Goal: Information Seeking & Learning: Learn about a topic

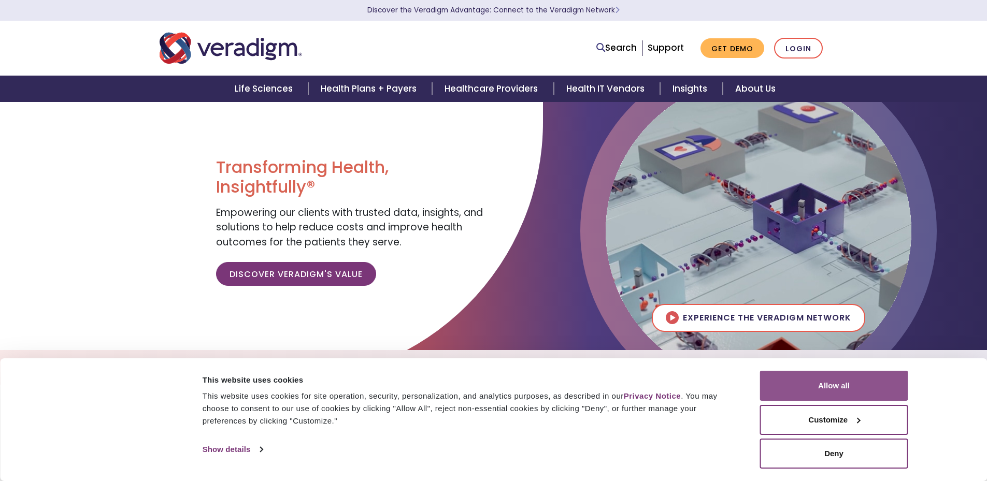
click at [869, 381] on button "Allow all" at bounding box center [834, 386] width 148 height 30
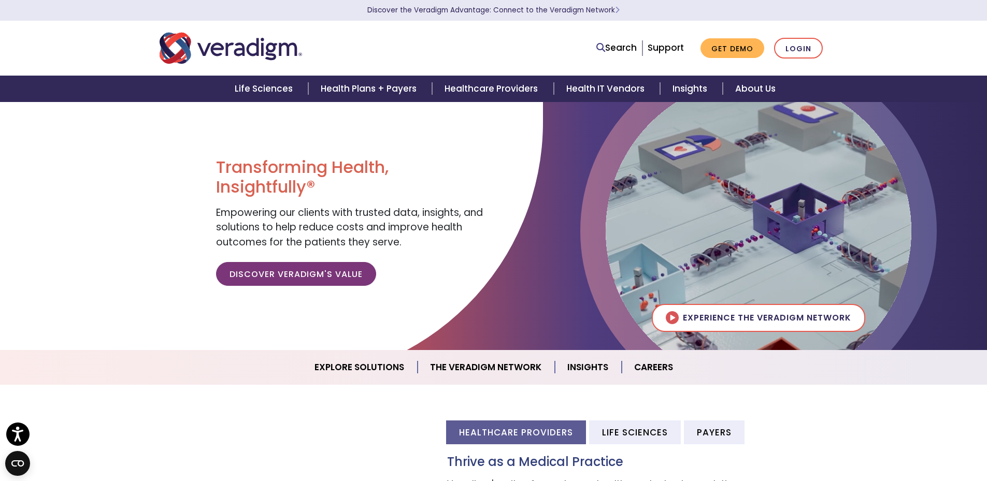
click at [122, 176] on div at bounding box center [271, 242] width 543 height 280
click at [747, 93] on link "About Us" at bounding box center [755, 89] width 65 height 26
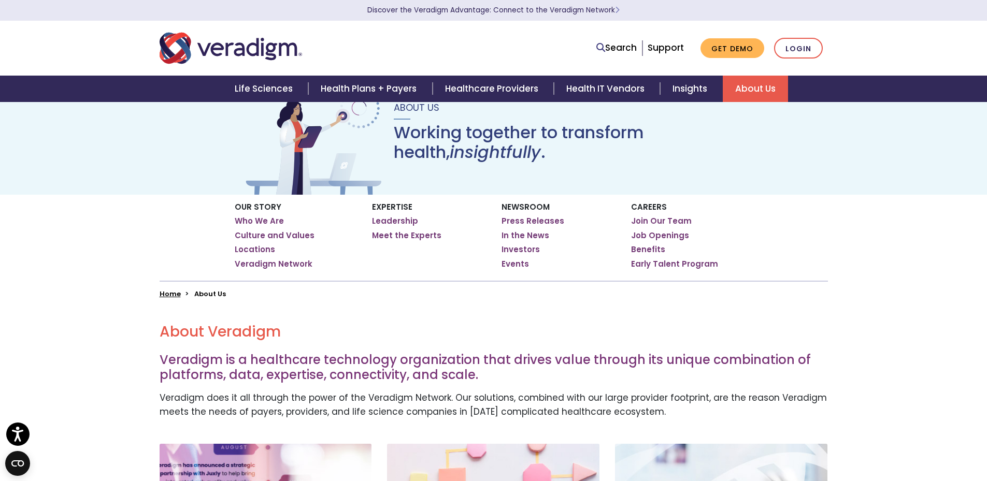
scroll to position [52, 0]
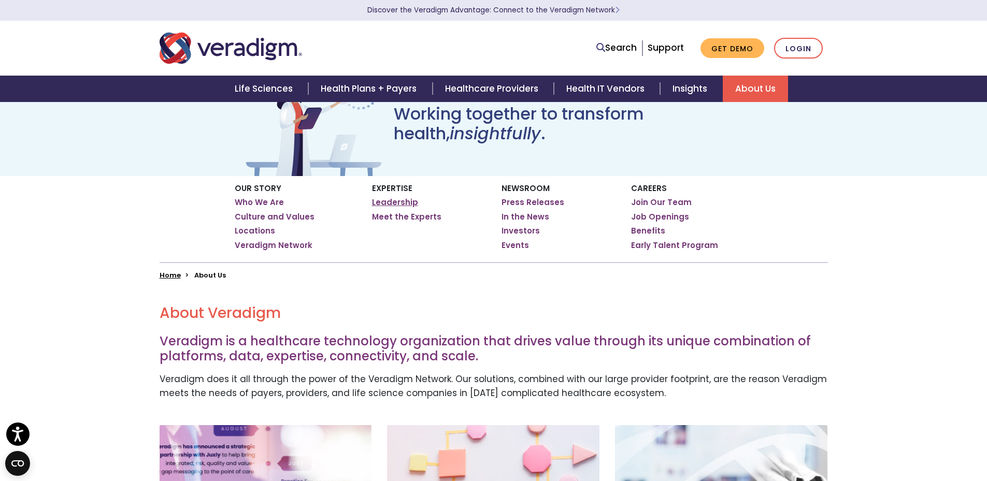
click at [394, 205] on link "Leadership" at bounding box center [395, 202] width 46 height 10
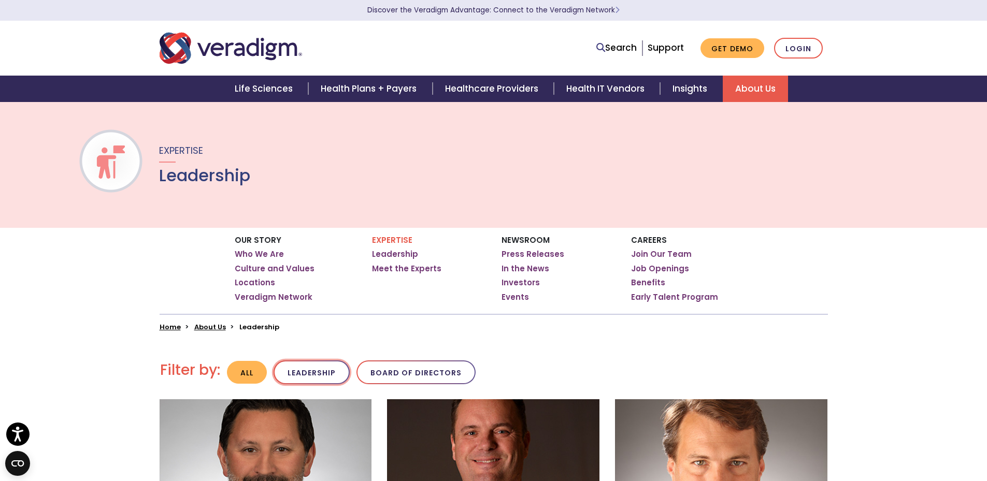
click at [324, 373] on button "Leadership" at bounding box center [312, 373] width 76 height 24
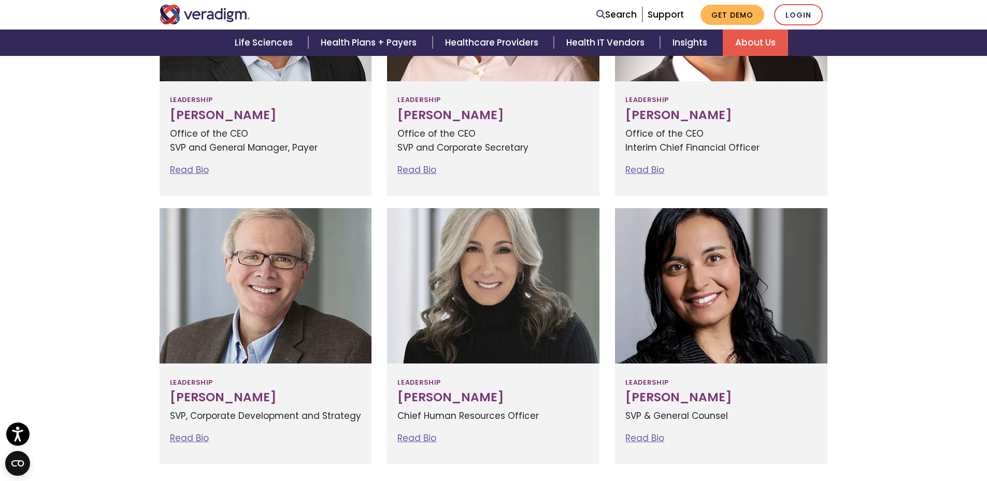
scroll to position [518, 0]
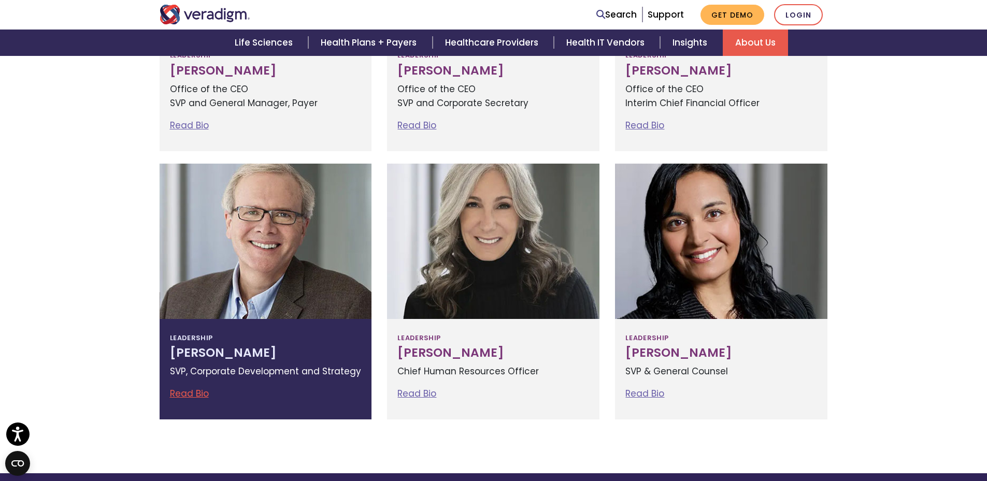
click at [310, 263] on div at bounding box center [266, 241] width 212 height 155
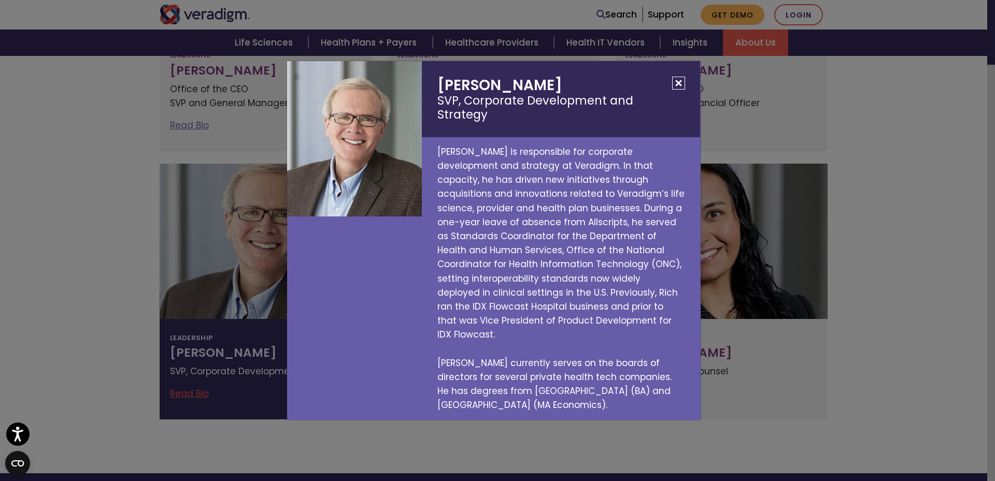
click at [674, 90] on button "Close" at bounding box center [678, 83] width 13 height 13
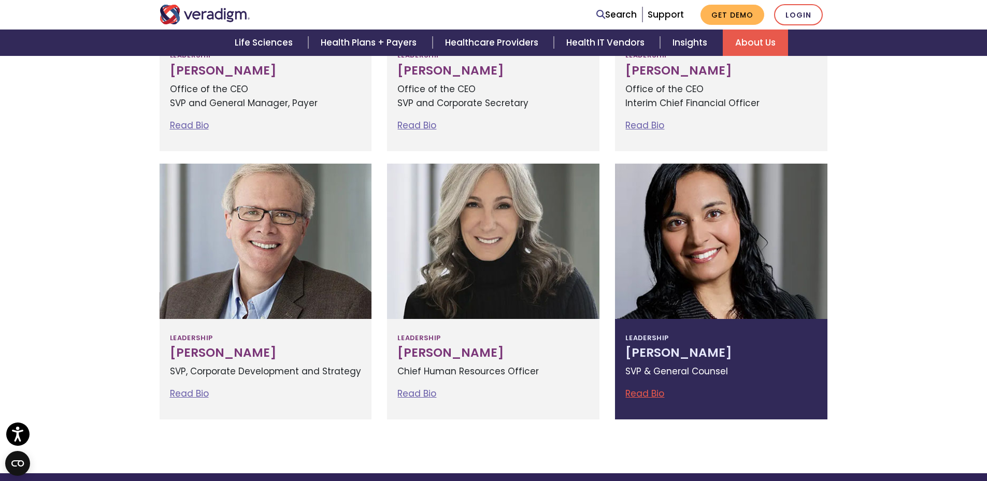
click at [713, 220] on div at bounding box center [721, 241] width 212 height 155
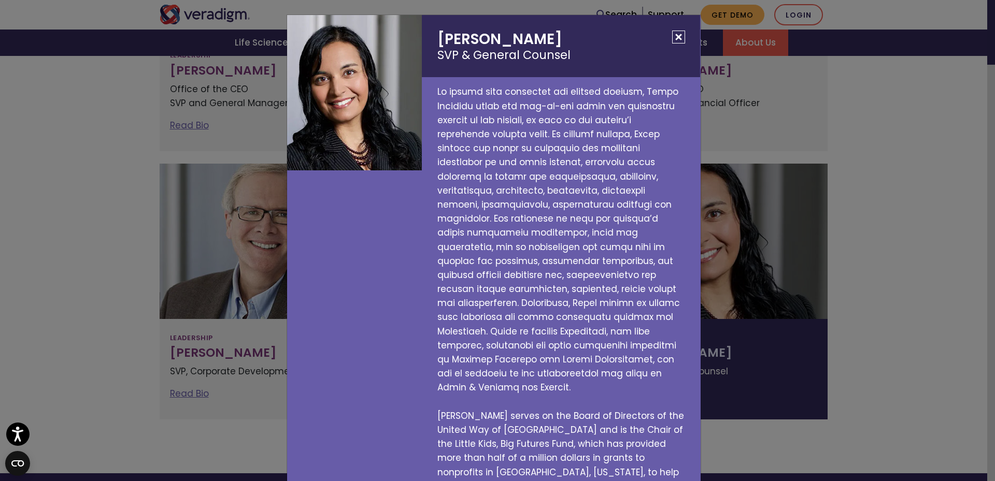
click at [672, 32] on button "Close" at bounding box center [678, 37] width 13 height 13
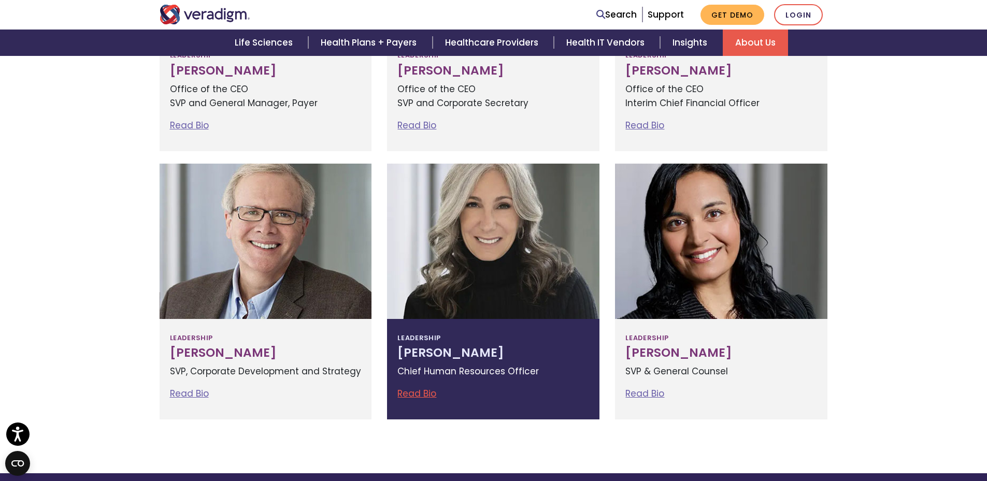
click at [532, 271] on div at bounding box center [493, 241] width 212 height 155
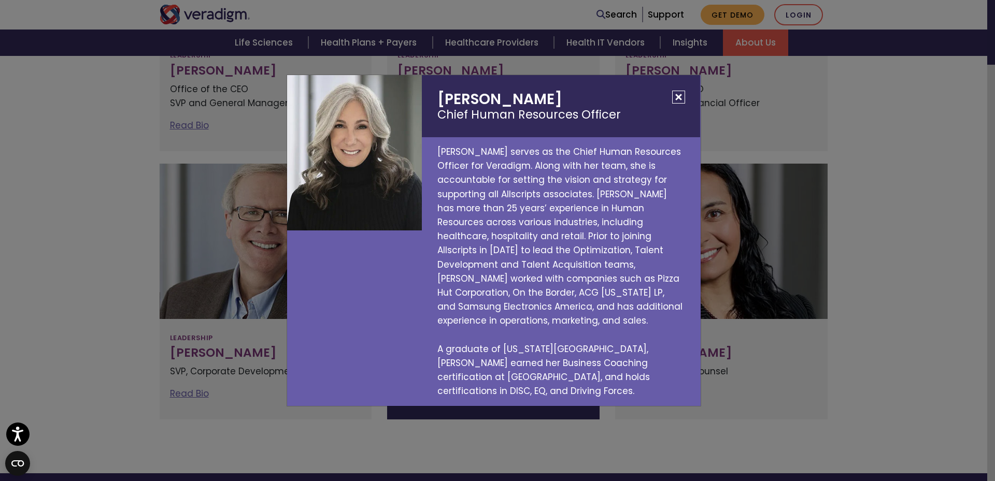
click at [677, 104] on button "Close" at bounding box center [678, 97] width 13 height 13
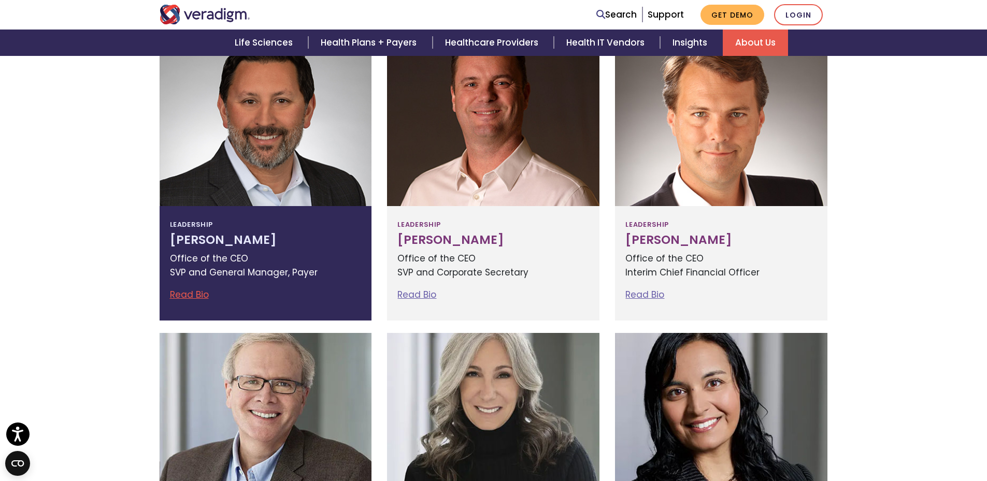
scroll to position [259, 0]
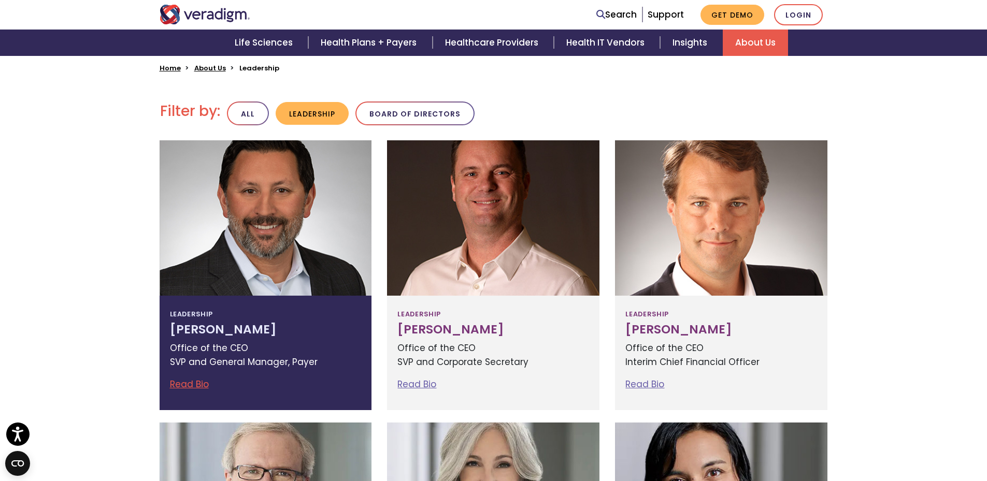
click at [332, 279] on div at bounding box center [266, 217] width 212 height 155
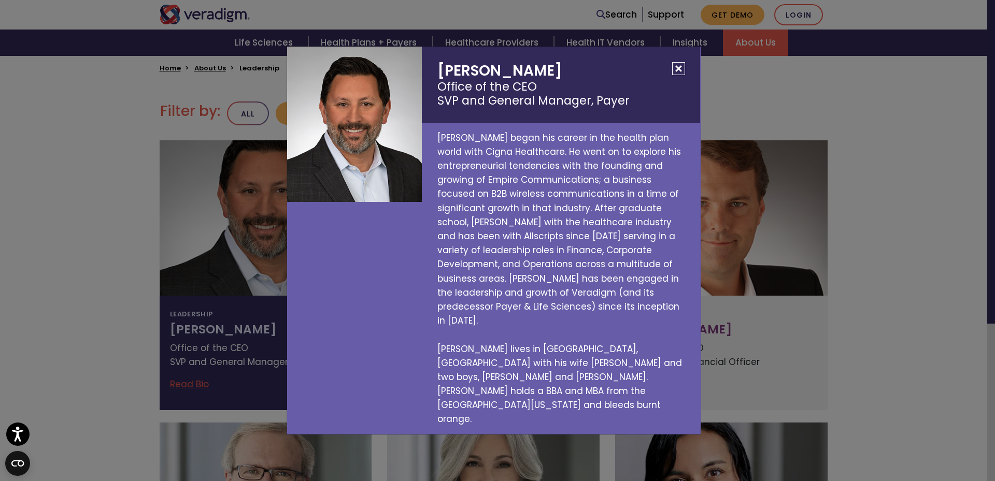
click at [500, 98] on h2 "Jay Bhattacharyya Office of the CEO SVP and General Manager, Payer" at bounding box center [561, 85] width 278 height 76
drag, startPoint x: 439, startPoint y: 98, endPoint x: 583, endPoint y: 93, distance: 144.1
click at [583, 93] on h2 "Jay Bhattacharyya Office of the CEO SVP and General Manager, Payer" at bounding box center [561, 85] width 278 height 76
copy h2 "Jay Bhattacharyya"
click at [674, 75] on button "Close" at bounding box center [678, 68] width 13 height 13
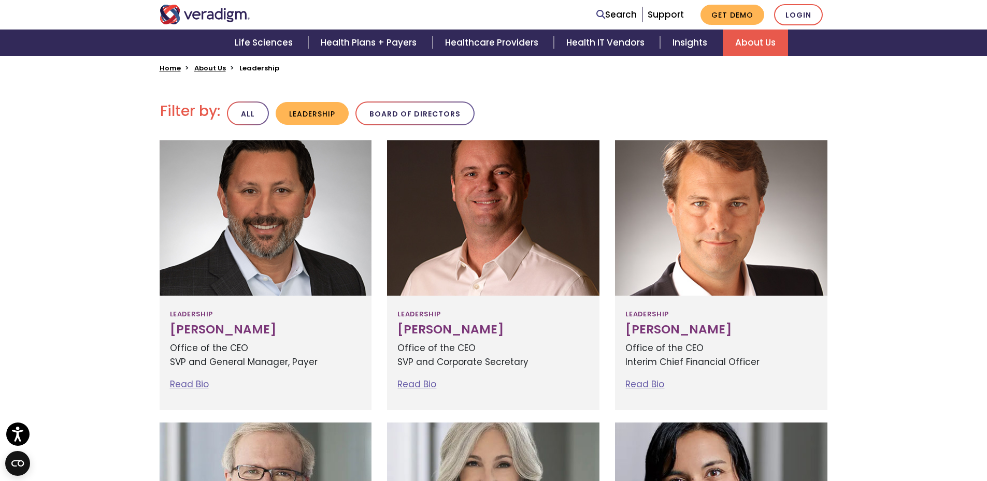
click at [522, 105] on ul "Filter by: All Leadership Board of Directors" at bounding box center [494, 112] width 684 height 31
click at [488, 126] on ul "Filter by: All Leadership Board of Directors" at bounding box center [494, 112] width 684 height 31
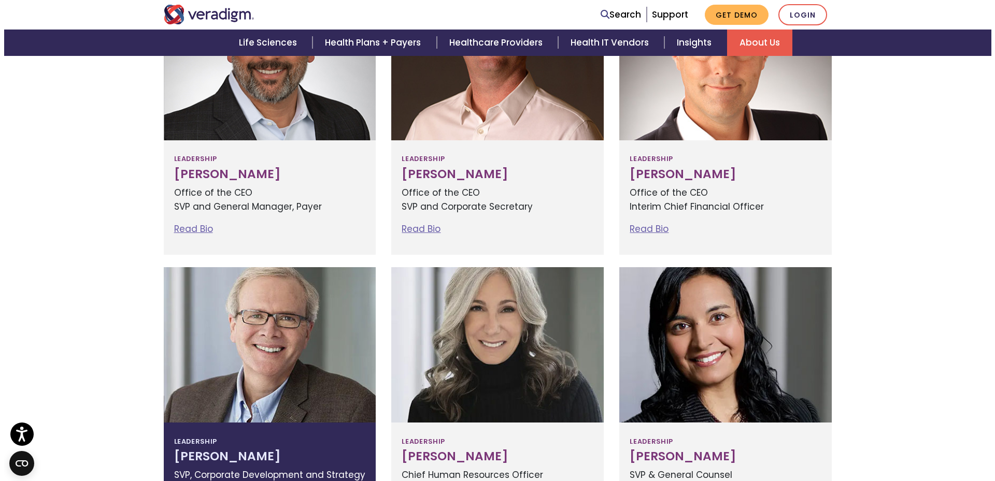
scroll to position [518, 0]
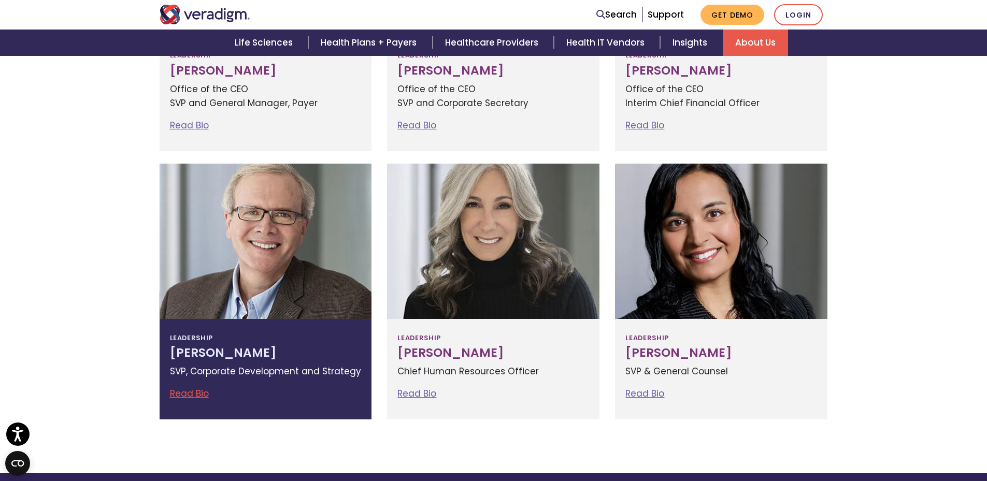
click at [313, 297] on div at bounding box center [266, 241] width 212 height 155
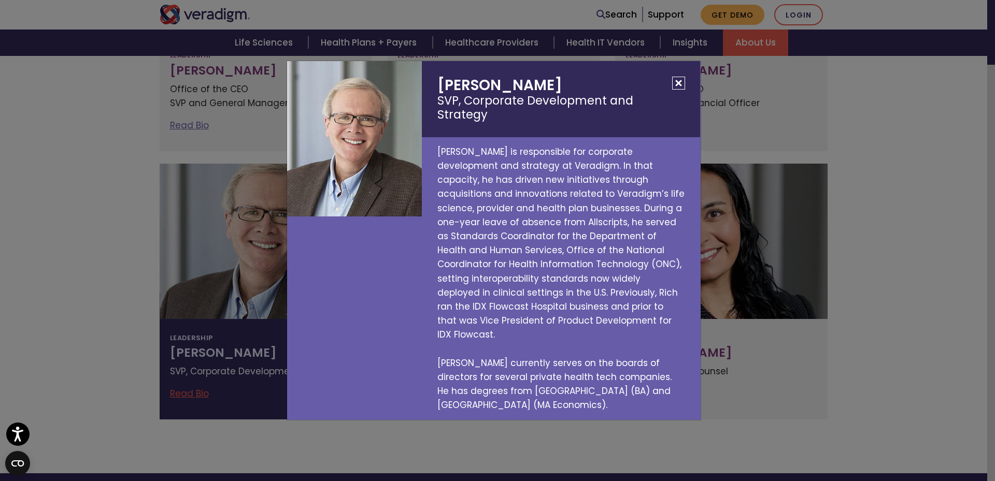
click at [677, 90] on button "Close" at bounding box center [678, 83] width 13 height 13
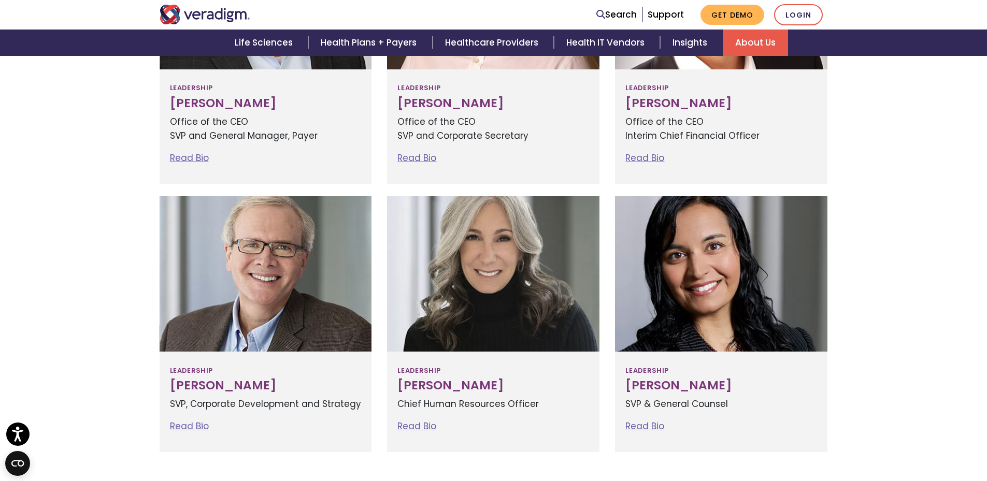
scroll to position [415, 0]
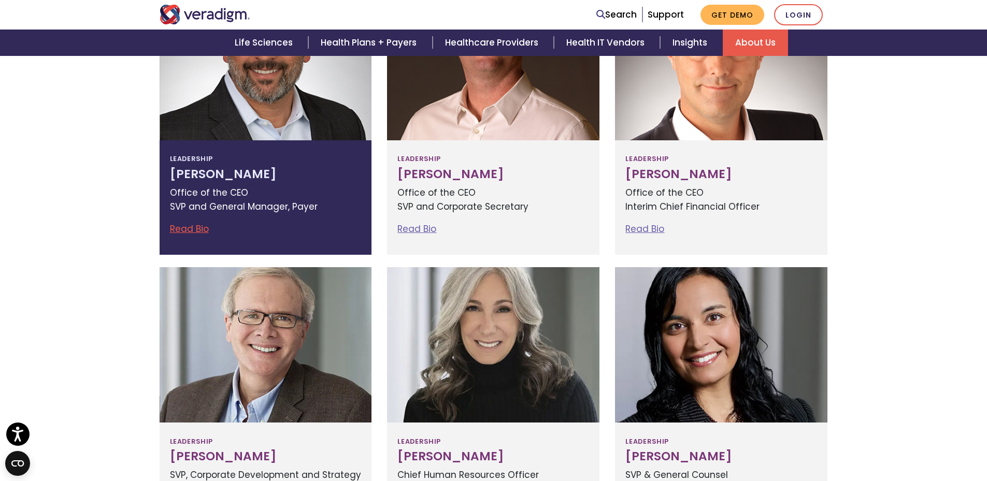
click at [327, 132] on div at bounding box center [266, 62] width 212 height 155
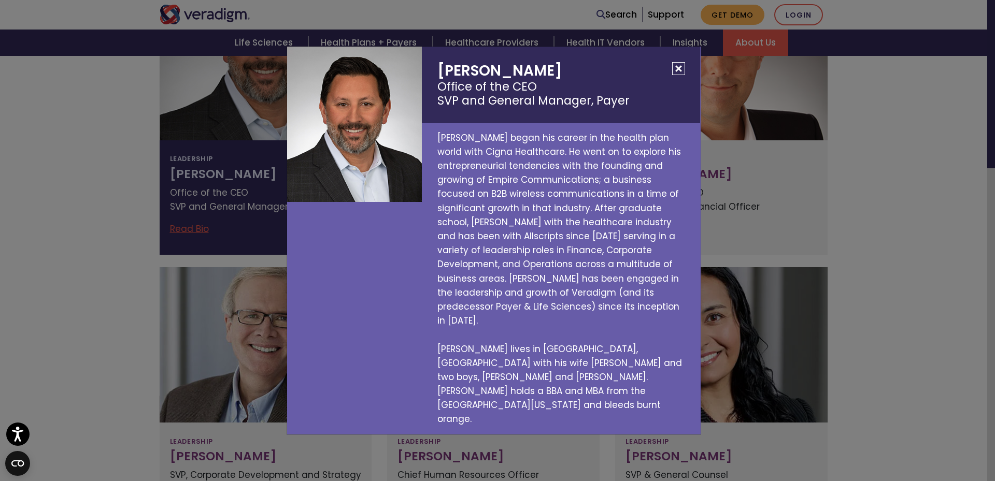
click at [679, 75] on button "Close" at bounding box center [678, 68] width 13 height 13
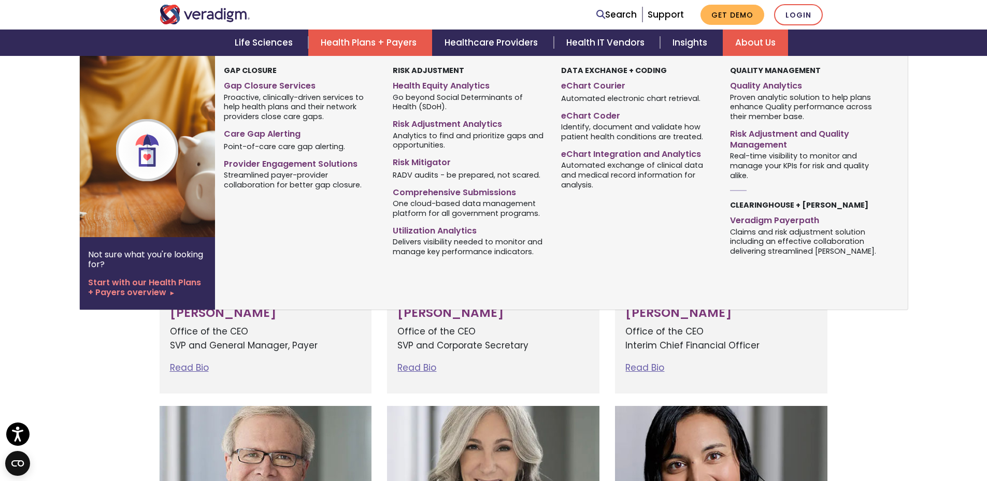
scroll to position [259, 0]
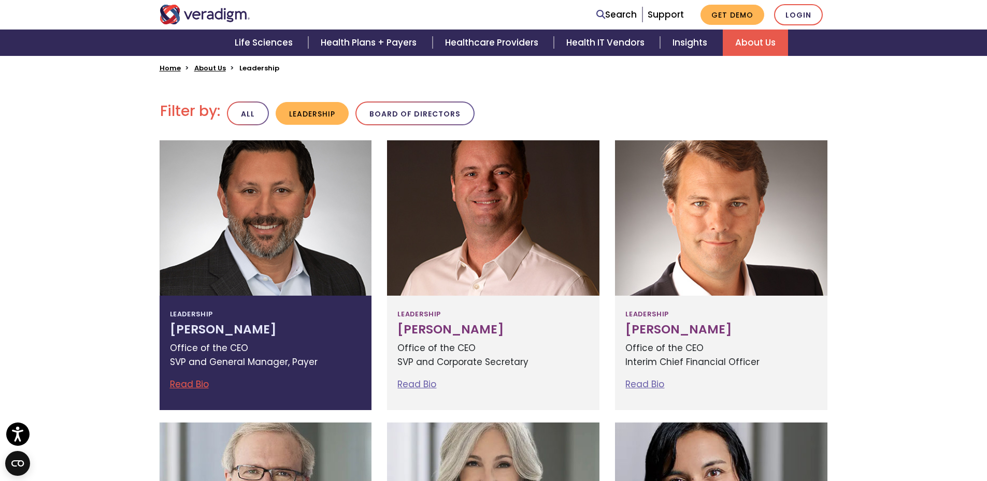
click at [202, 382] on link "Read Bio" at bounding box center [189, 384] width 39 height 12
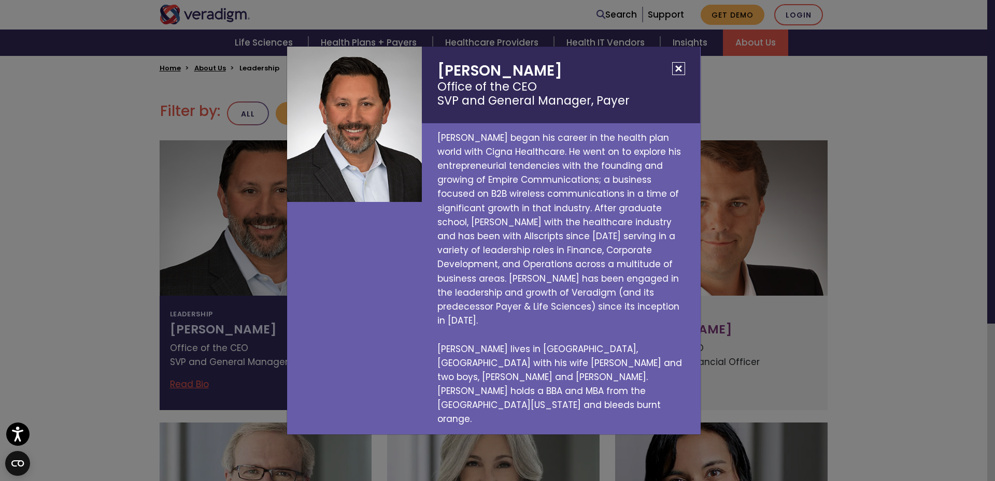
click at [683, 75] on button "Close" at bounding box center [678, 68] width 13 height 13
